Goal: Check status: Check status

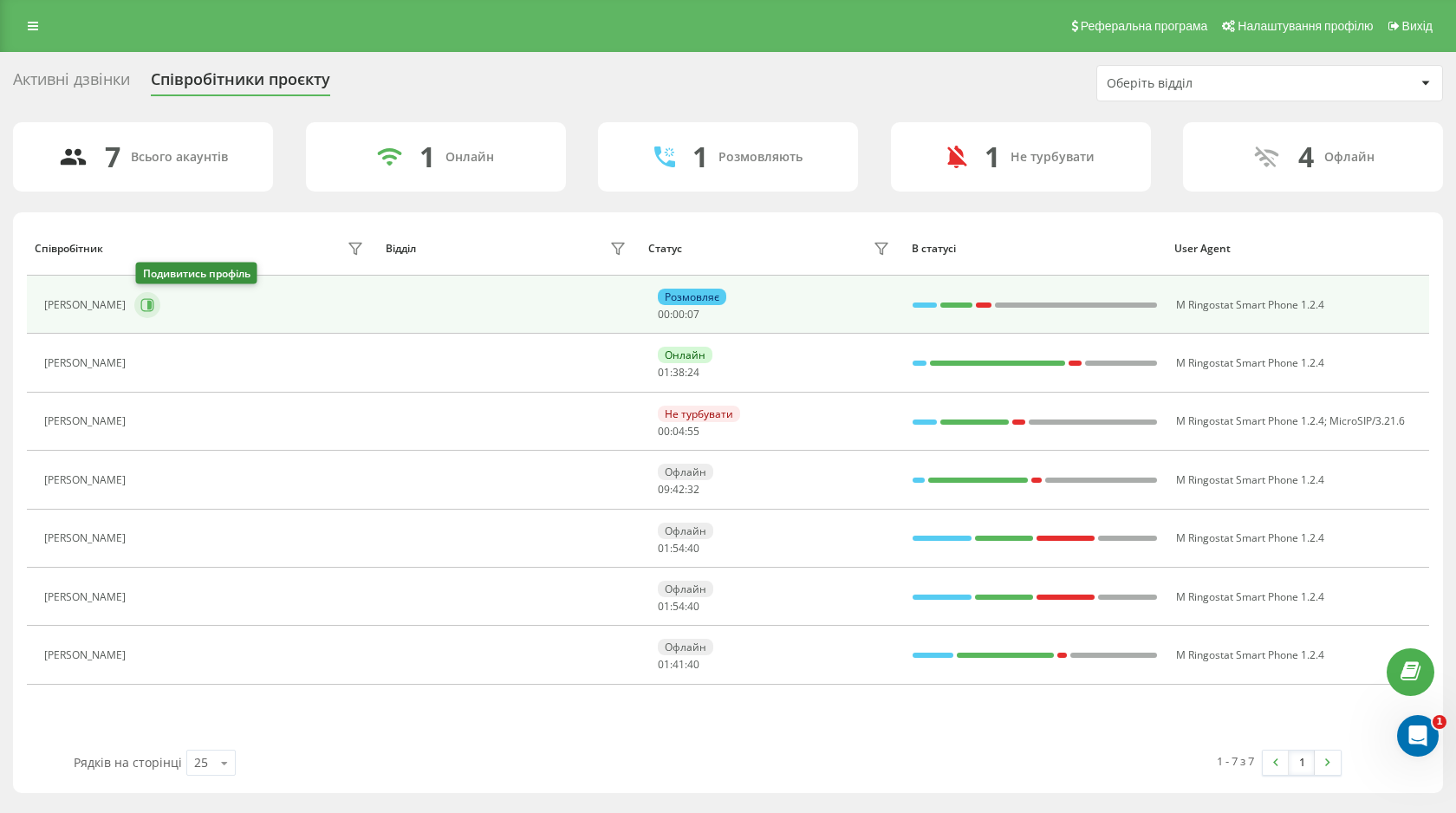
click at [148, 303] on icon at bounding box center [149, 305] width 5 height 8
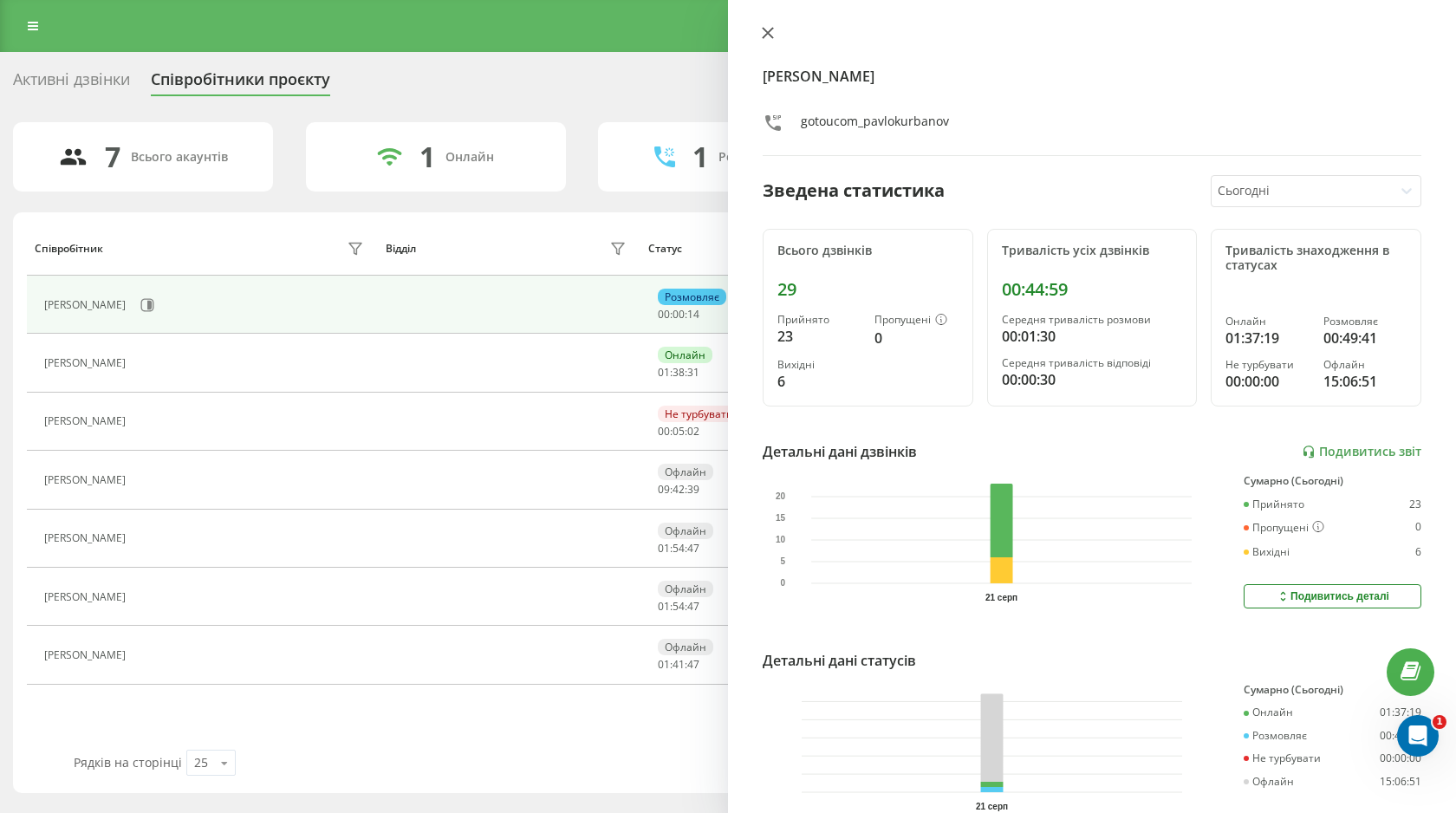
click at [769, 27] on icon at bounding box center [767, 32] width 12 height 12
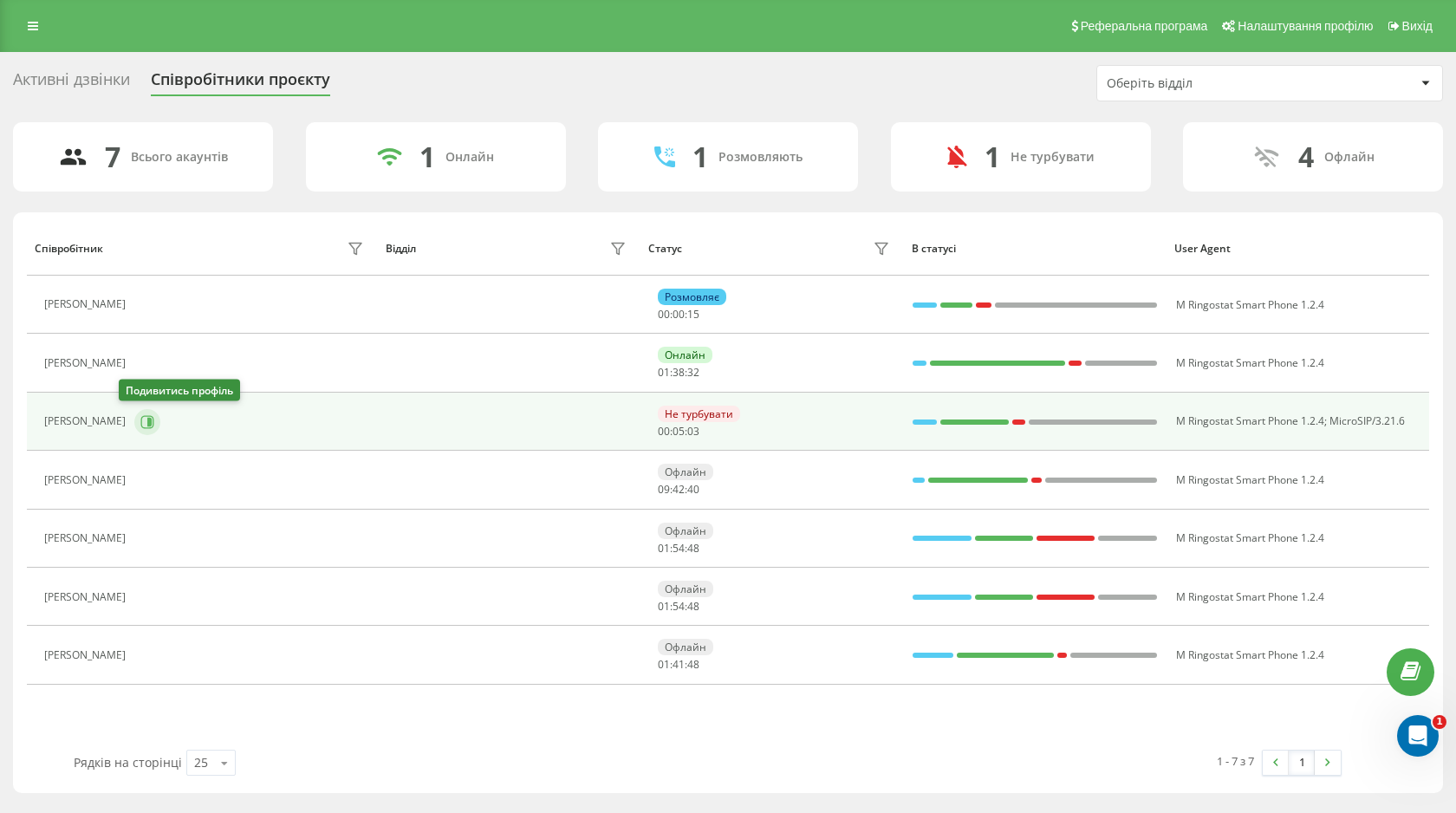
click at [142, 427] on icon at bounding box center [148, 421] width 13 height 13
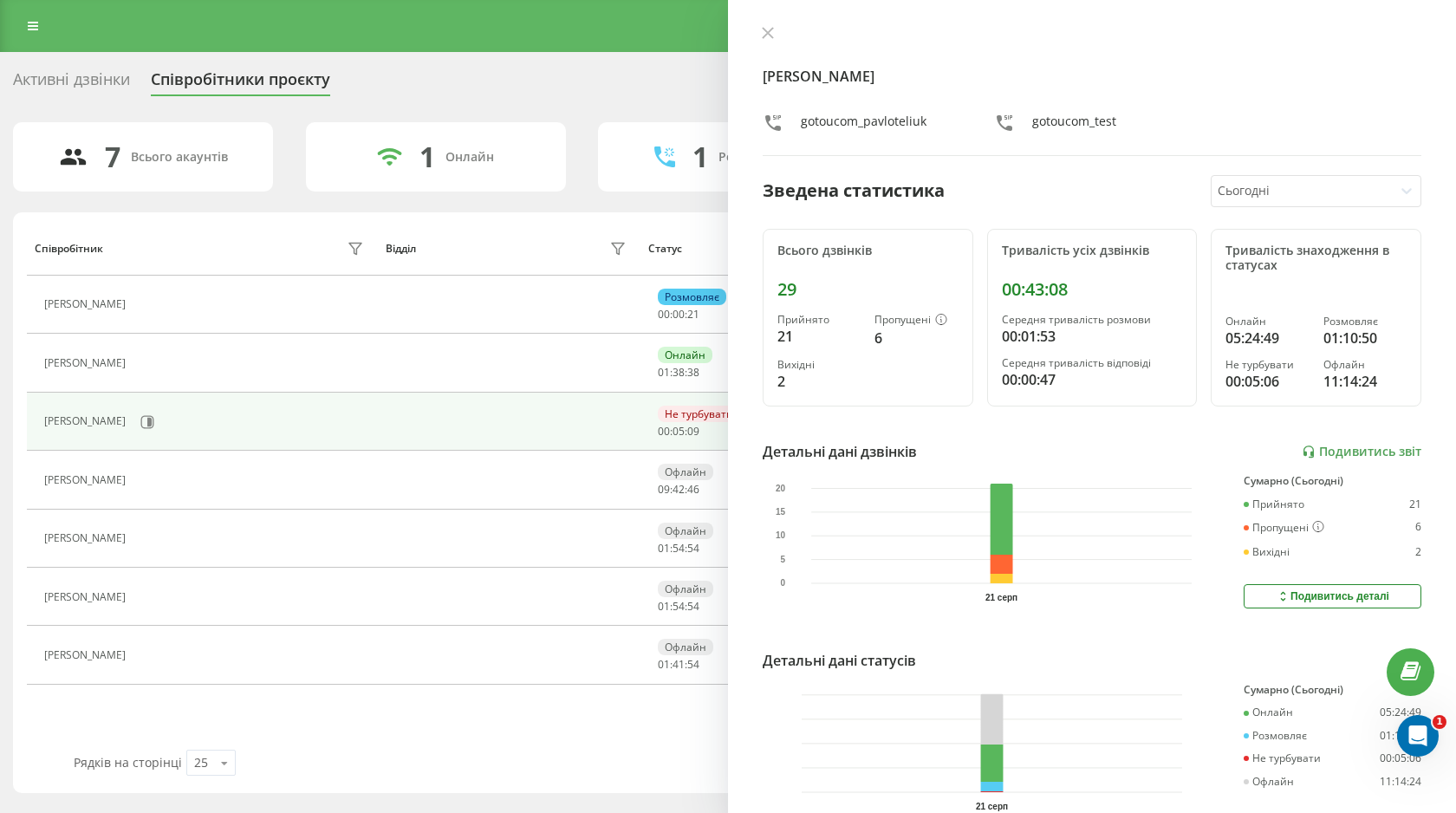
click at [277, 430] on div "[PERSON_NAME]" at bounding box center [207, 422] width 324 height 30
click at [768, 40] on button at bounding box center [768, 34] width 22 height 17
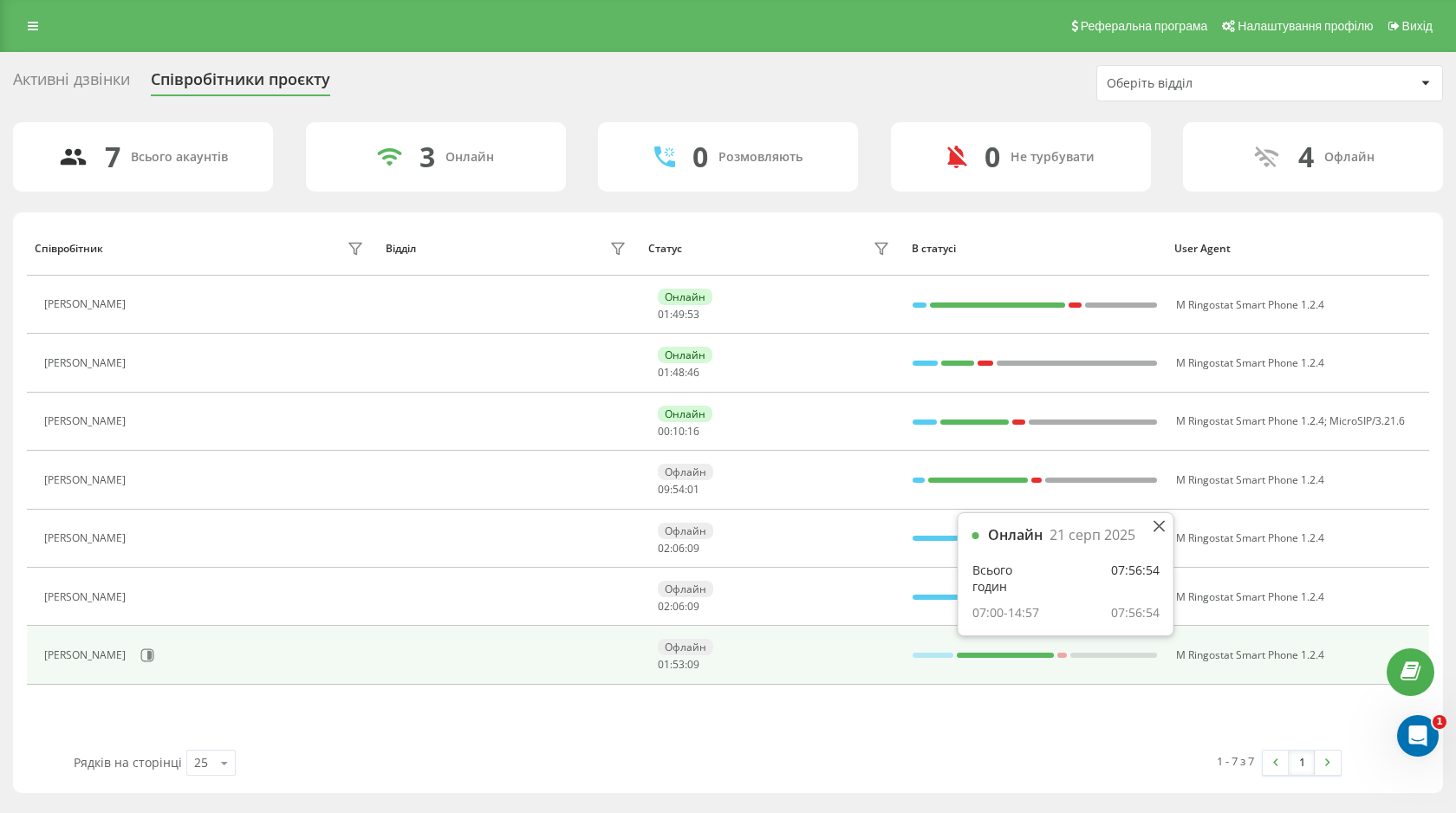
click at [1018, 644] on div at bounding box center [1005, 655] width 97 height 22
click at [152, 652] on icon at bounding box center [149, 655] width 5 height 8
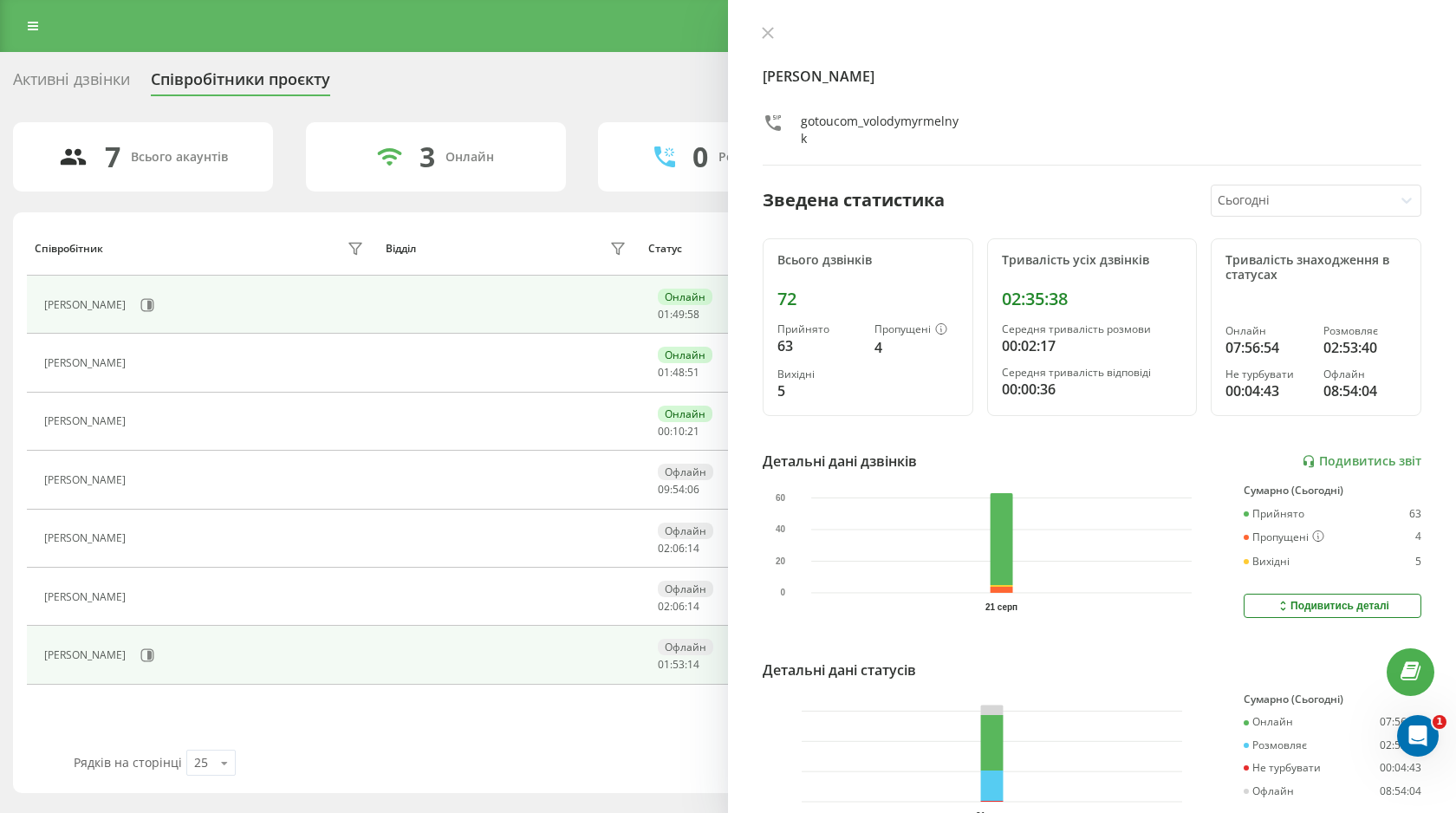
click at [358, 312] on div "[PERSON_NAME]" at bounding box center [207, 305] width 324 height 30
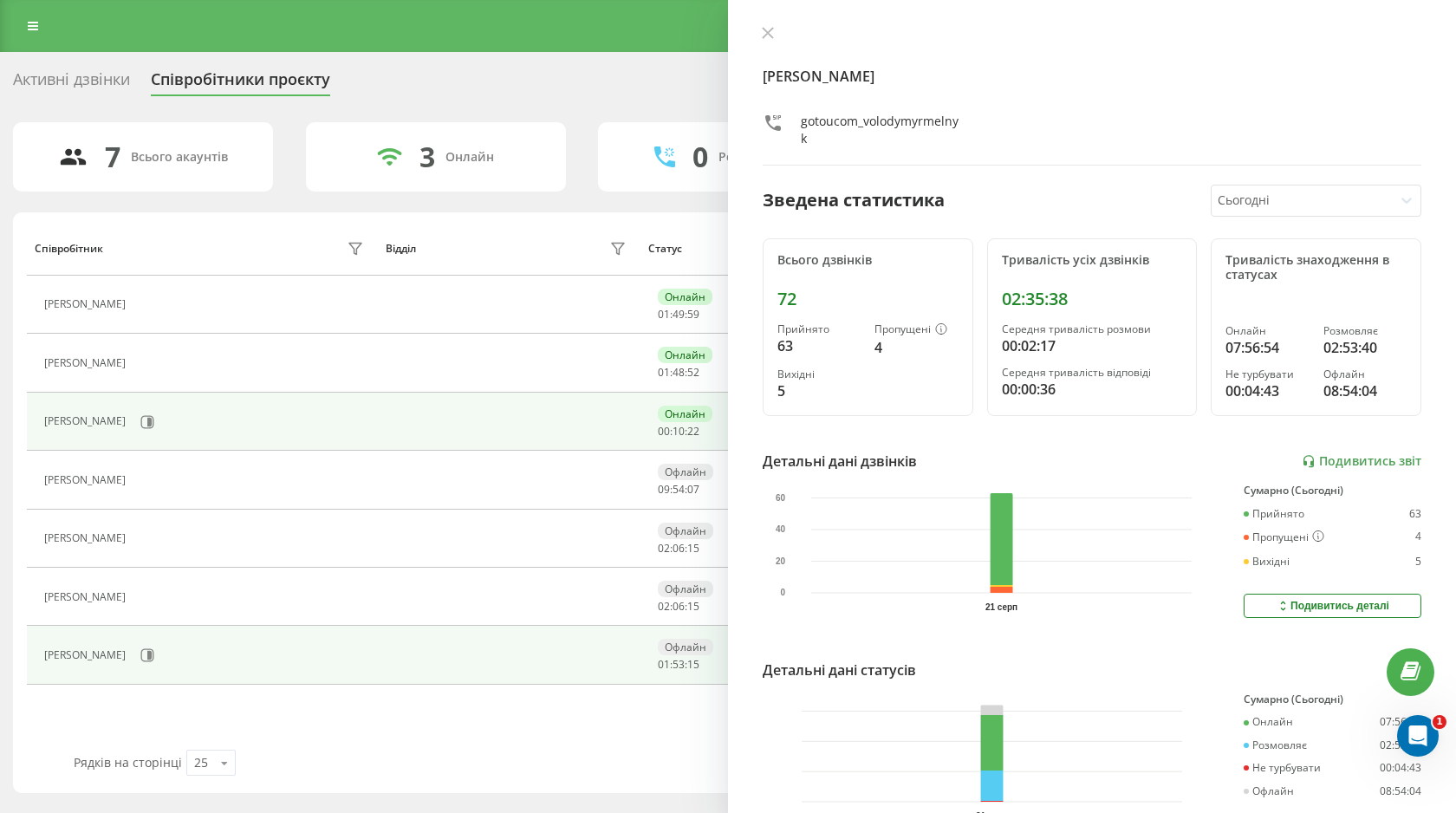
click at [328, 394] on td "[PERSON_NAME]" at bounding box center [202, 421] width 351 height 58
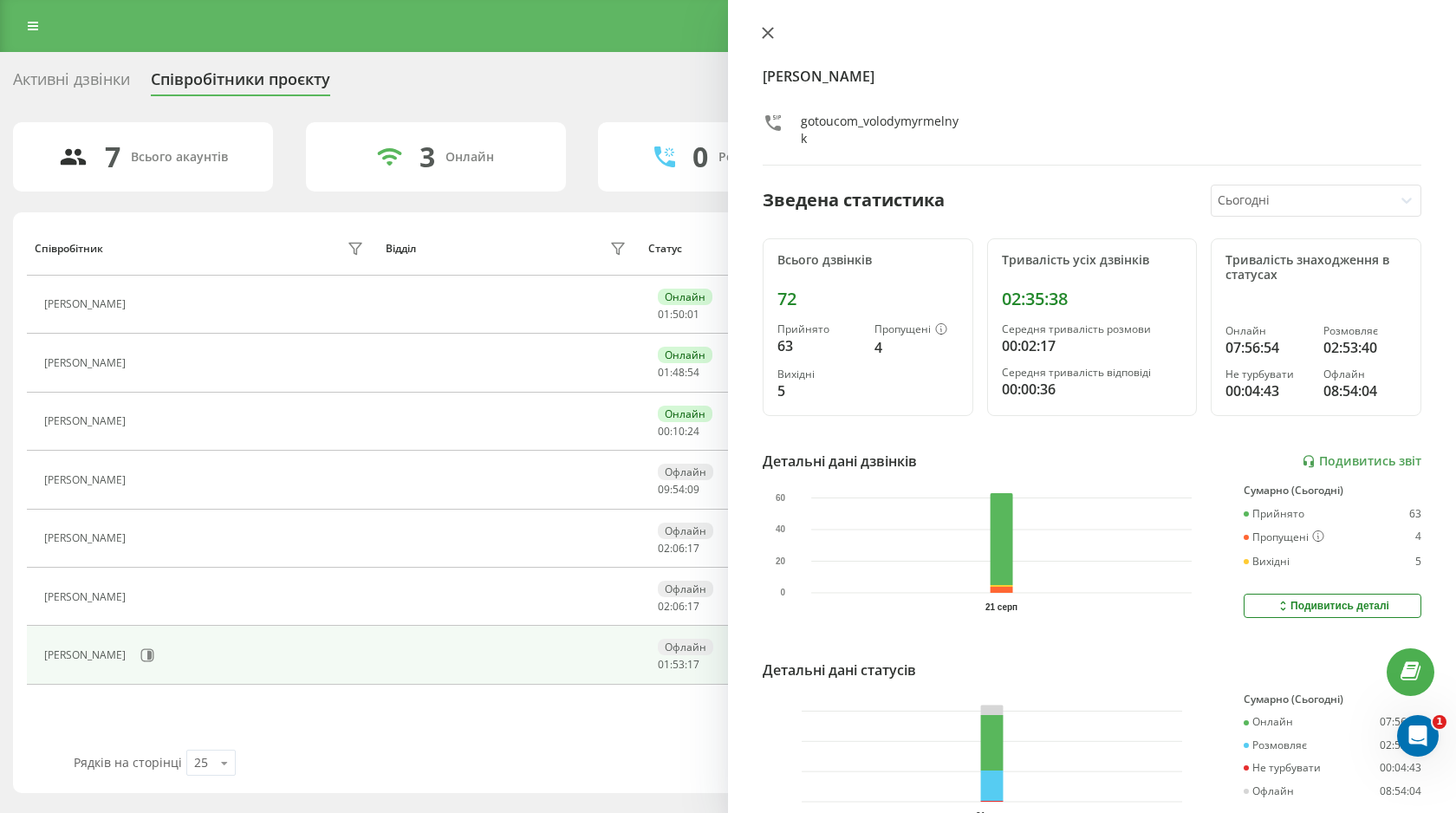
click at [763, 33] on icon at bounding box center [767, 32] width 12 height 12
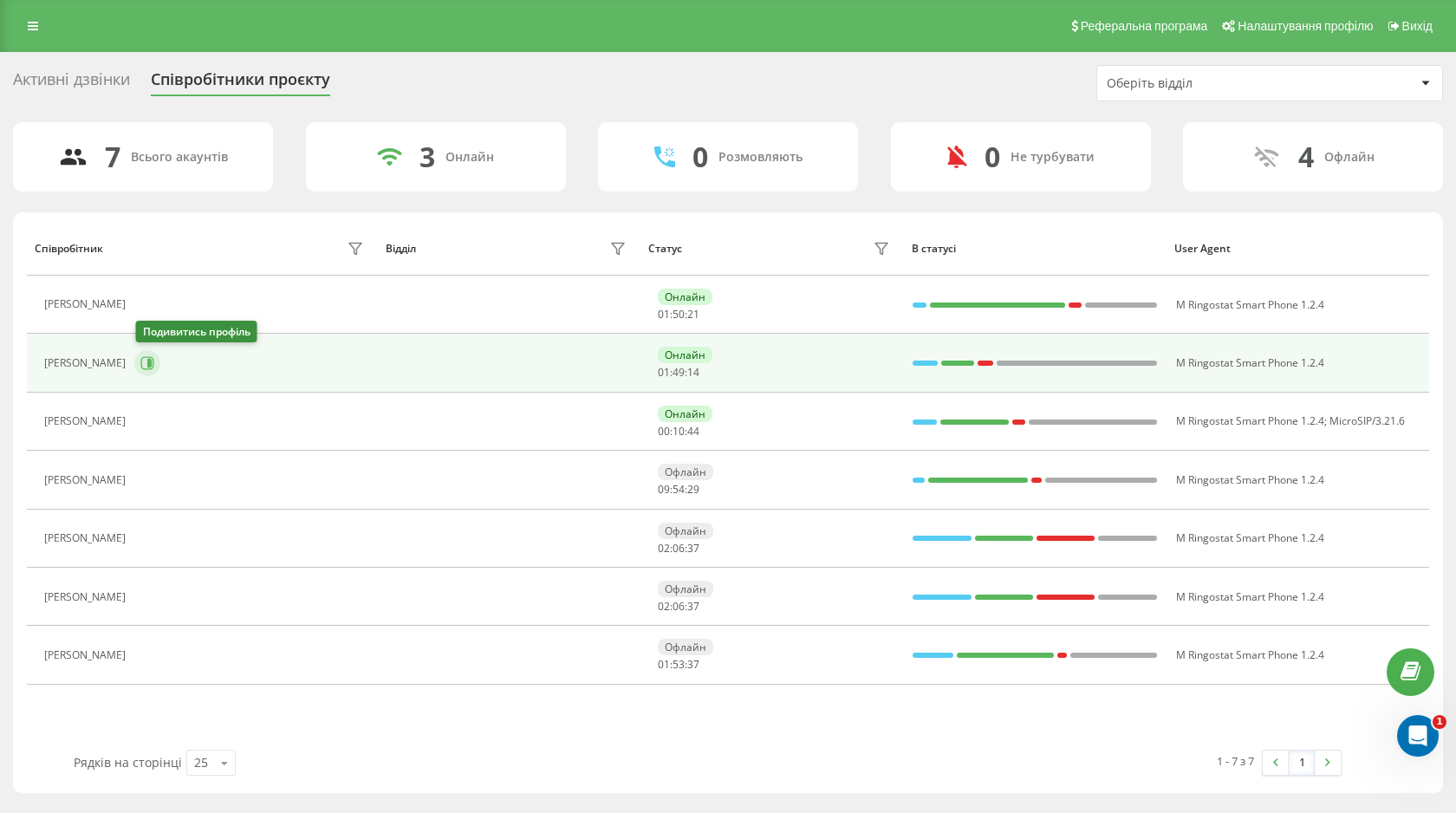
click at [147, 354] on button at bounding box center [147, 363] width 26 height 26
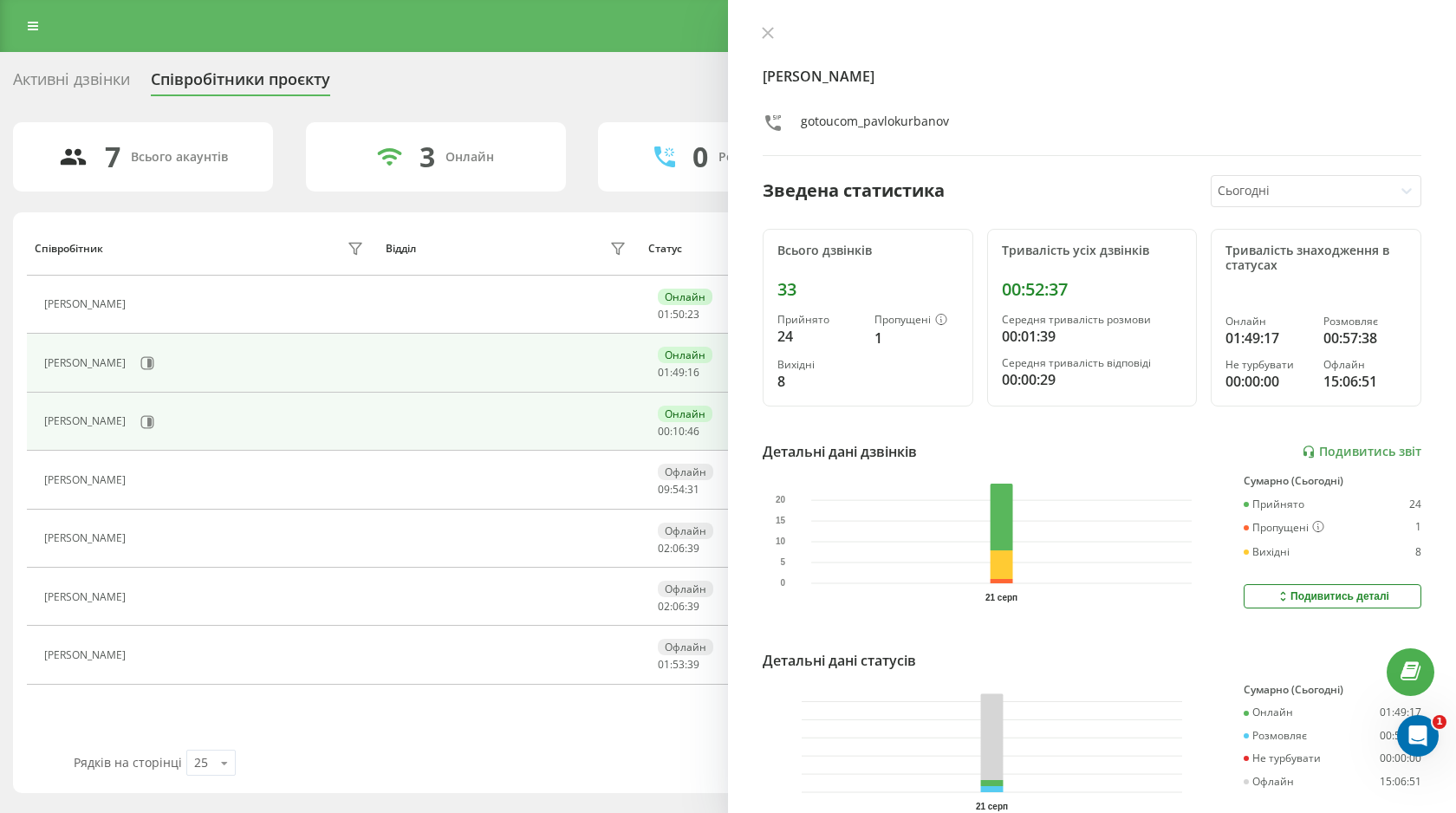
click at [326, 422] on div "[PERSON_NAME]" at bounding box center [207, 422] width 324 height 30
click at [141, 415] on icon at bounding box center [147, 421] width 14 height 14
click at [155, 366] on icon at bounding box center [148, 364] width 13 height 13
